Goal: Navigation & Orientation: Find specific page/section

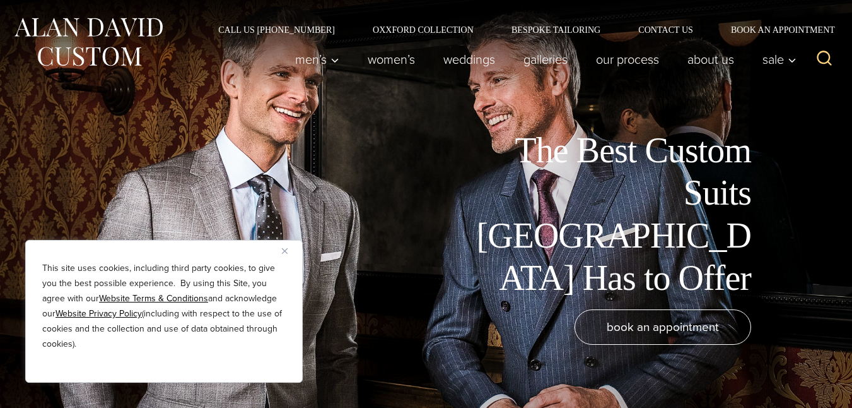
click at [264, 337] on p "This site uses cookies, including third party cookies, to give you the best pos…" at bounding box center [164, 306] width 244 height 91
click at [90, 148] on div "The Best Custom Suits [GEOGRAPHIC_DATA] Has to Offer book an appointment" at bounding box center [426, 204] width 852 height 408
click at [811, 23] on div "Call Us [PHONE_NUMBER] Oxxford Collection Bespoke Tailoring Contact Us Book an …" at bounding box center [426, 17] width 852 height 34
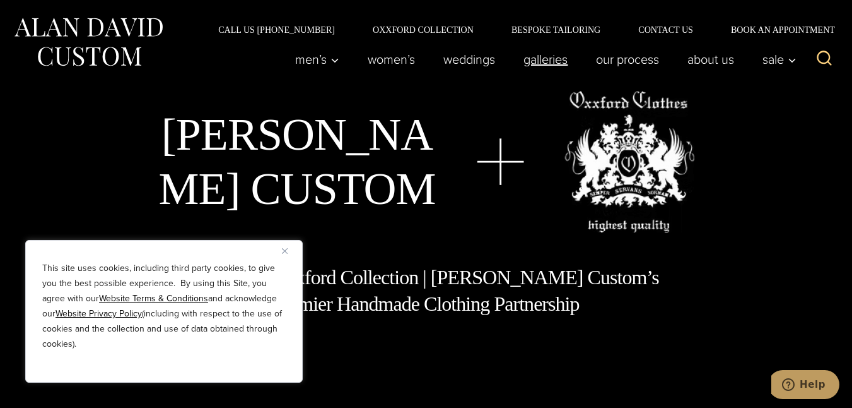
click at [558, 56] on link "Galleries" at bounding box center [546, 59] width 73 height 25
